Goal: Transaction & Acquisition: Purchase product/service

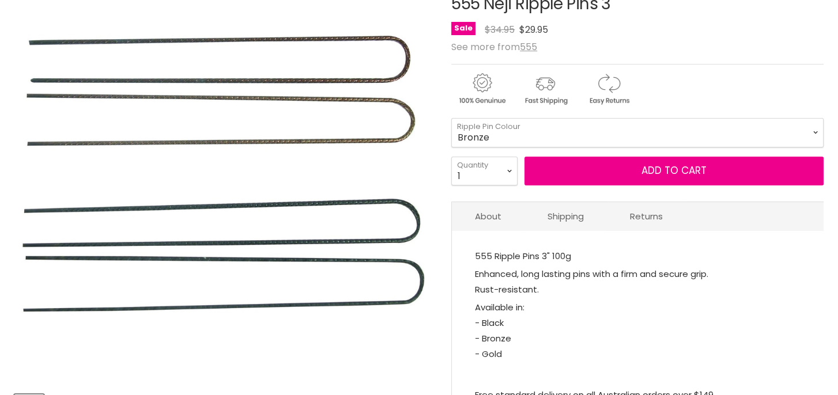
click at [537, 135] on select "Bronze Black Gold" at bounding box center [637, 132] width 372 height 29
click at [451, 118] on select "Bronze Black Gold" at bounding box center [637, 132] width 372 height 29
select select "Black"
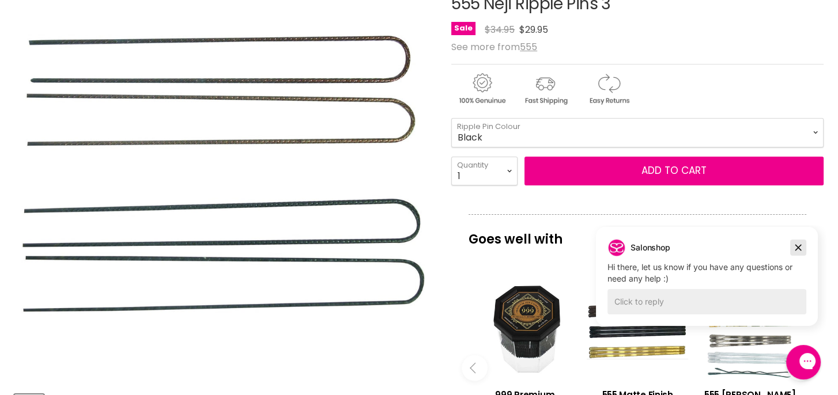
click at [802, 247] on icon "Dismiss campaign" at bounding box center [799, 248] width 12 height 14
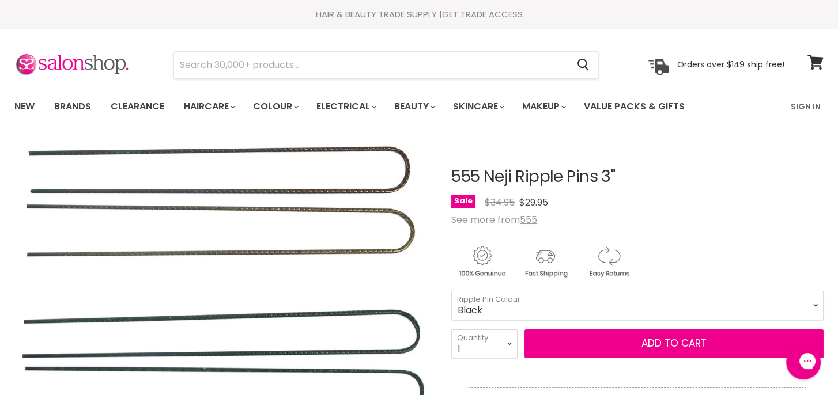
drag, startPoint x: 625, startPoint y: 173, endPoint x: 402, endPoint y: 149, distance: 224.9
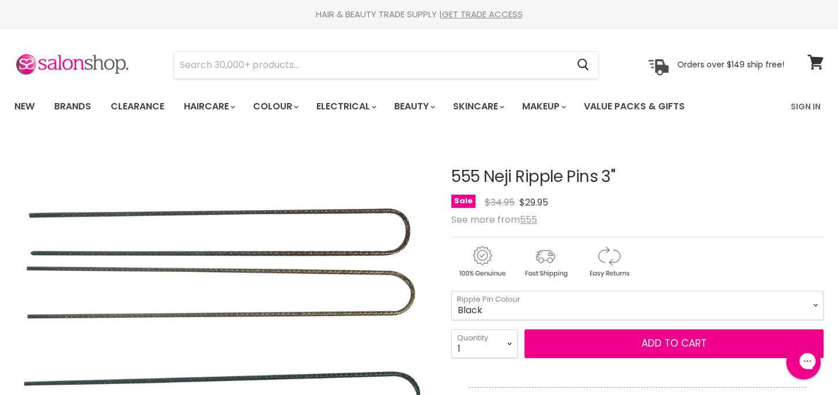
drag, startPoint x: 402, startPoint y: 149, endPoint x: 503, endPoint y: 174, distance: 103.7
click at [507, 172] on h1 "555 Neji Ripple Pins 3"" at bounding box center [637, 177] width 372 height 18
click at [453, 178] on h1 "555 Neji Ripple Pins 3"" at bounding box center [637, 177] width 372 height 18
drag, startPoint x: 454, startPoint y: 175, endPoint x: 616, endPoint y: 176, distance: 161.4
click at [616, 176] on h1 "555 Neji Ripple Pins 3"" at bounding box center [637, 177] width 372 height 18
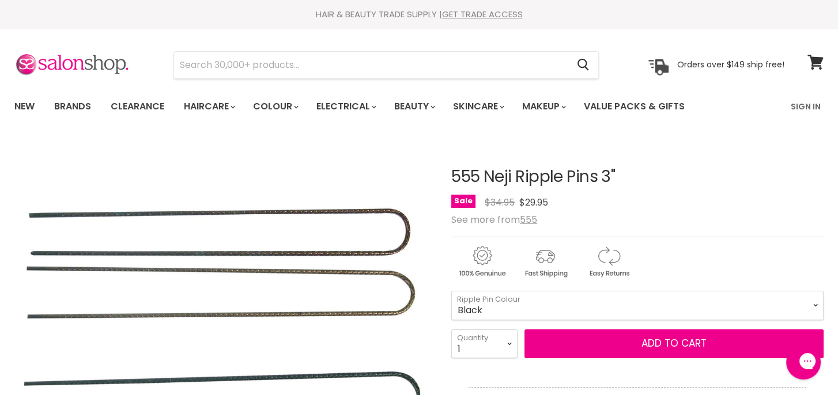
drag, startPoint x: 616, startPoint y: 176, endPoint x: 605, endPoint y: 177, distance: 10.4
copy h1 "555 Neji Ripple Pins 3""
